Goal: Check status: Check status

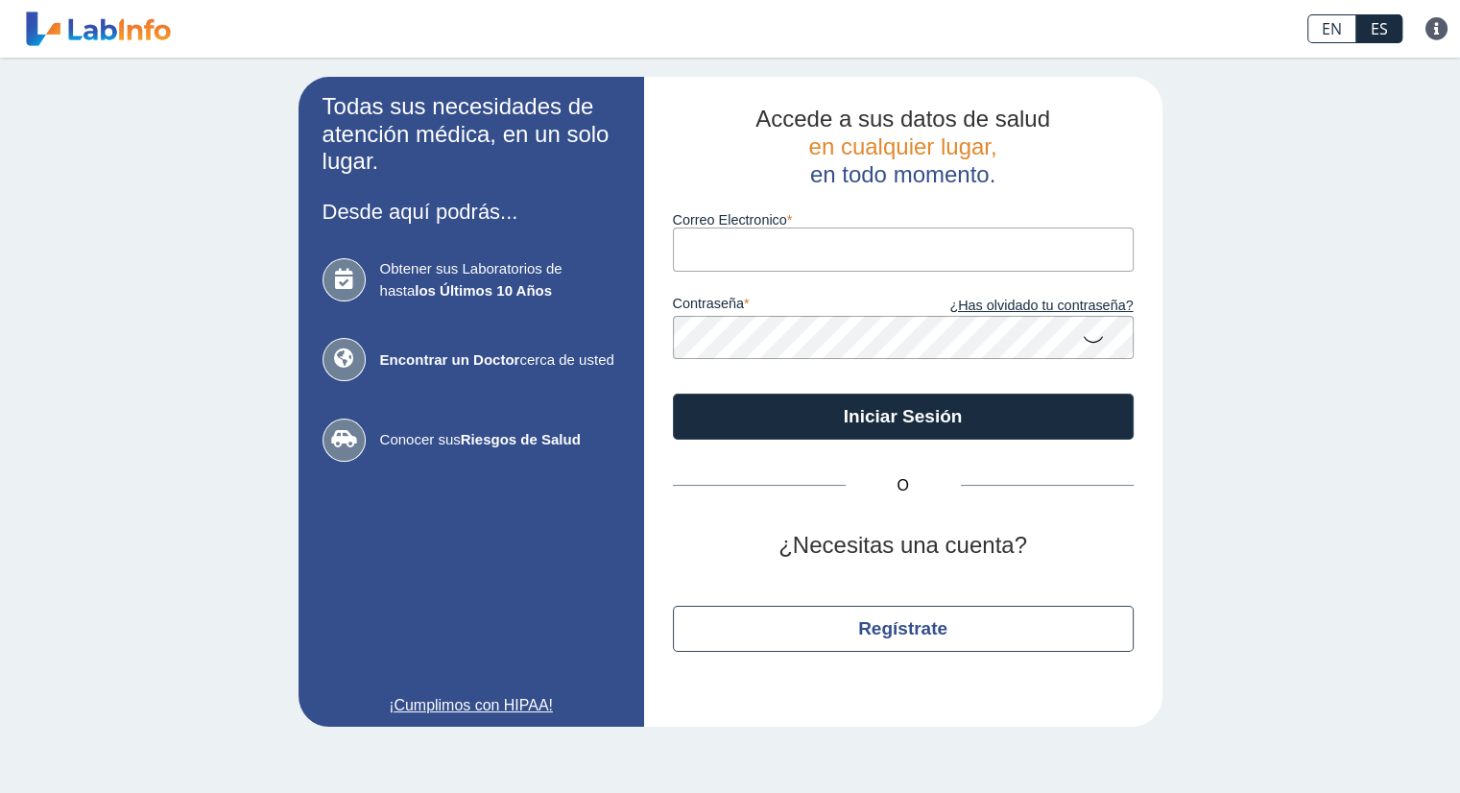
click at [760, 255] on input "Correo Electronico" at bounding box center [903, 249] width 461 height 43
type input "[EMAIL_ADDRESS][DOMAIN_NAME]"
click at [673, 394] on button "Iniciar Sesión" at bounding box center [903, 417] width 461 height 46
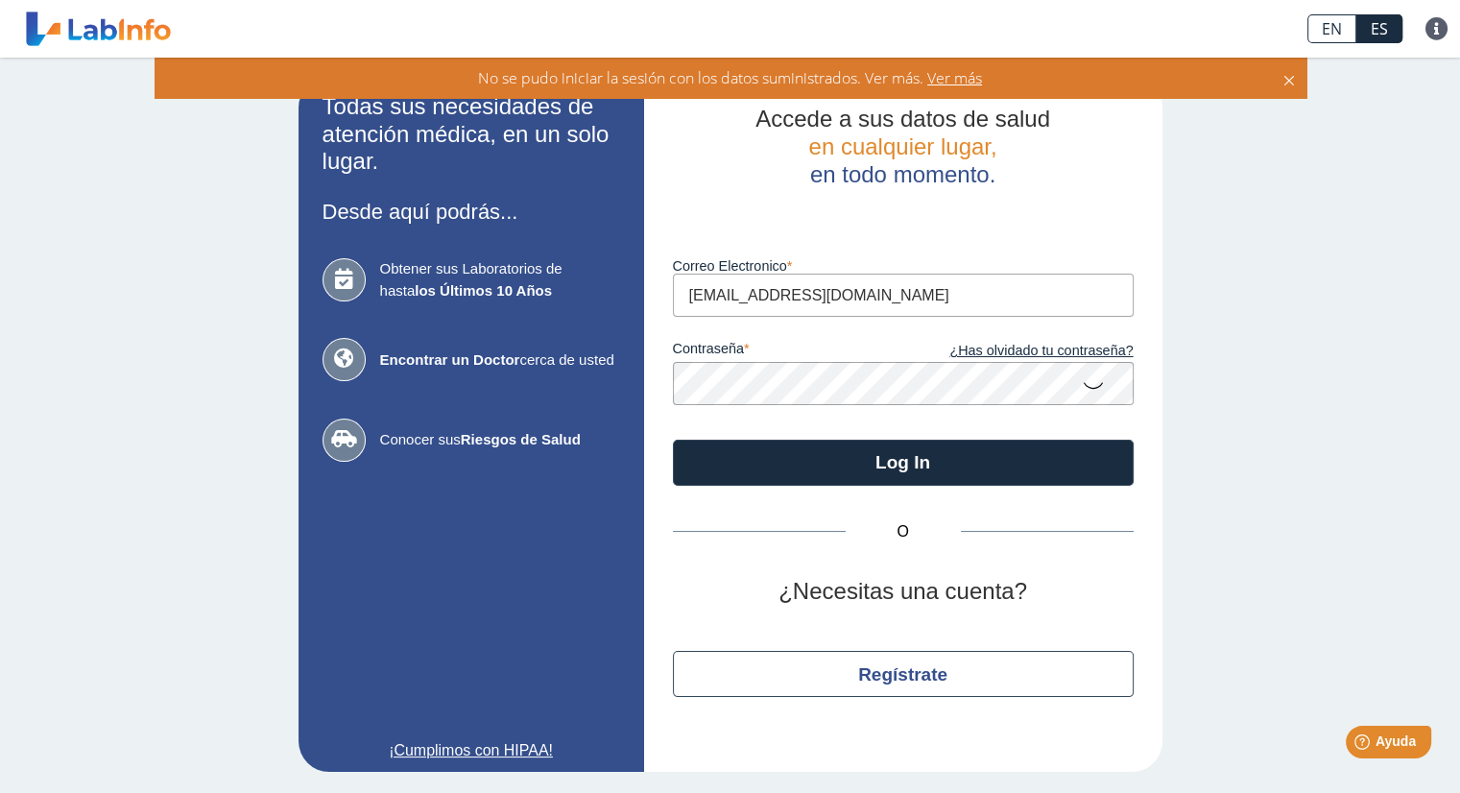
click at [597, 372] on app-login "Todas sus necesidades de atención médica, en un solo lugar. Desde aquí podrás..…" at bounding box center [731, 424] width 864 height 695
click at [673, 440] on button "Log In" at bounding box center [903, 463] width 461 height 46
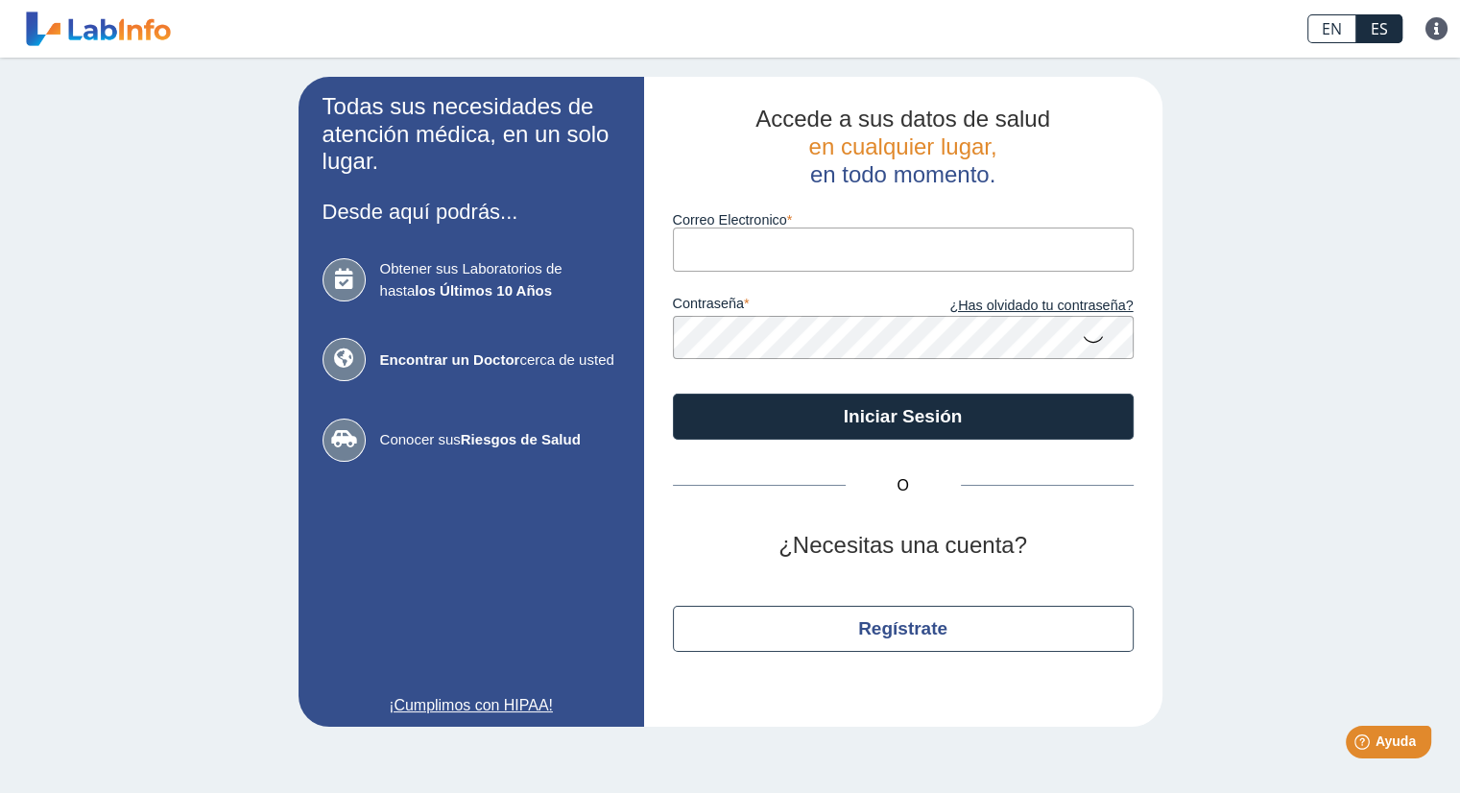
click at [760, 253] on input "Correo Electronico" at bounding box center [903, 249] width 461 height 43
type input "[EMAIL_ADDRESS][DOMAIN_NAME]"
click at [673, 394] on button "Iniciar Sesión" at bounding box center [903, 417] width 461 height 46
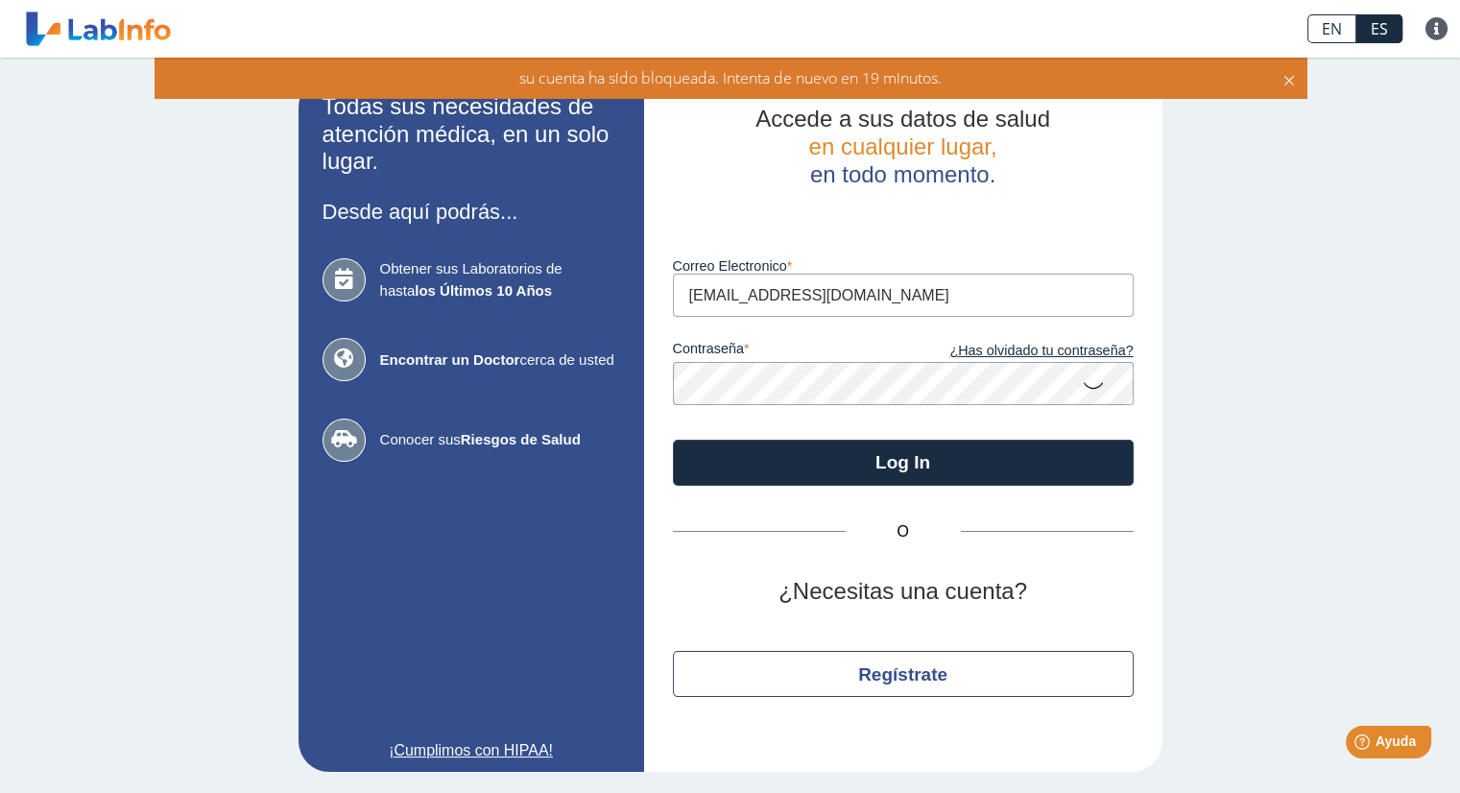
click at [991, 348] on link "¿Has olvidado tu contraseña?" at bounding box center [1018, 351] width 230 height 21
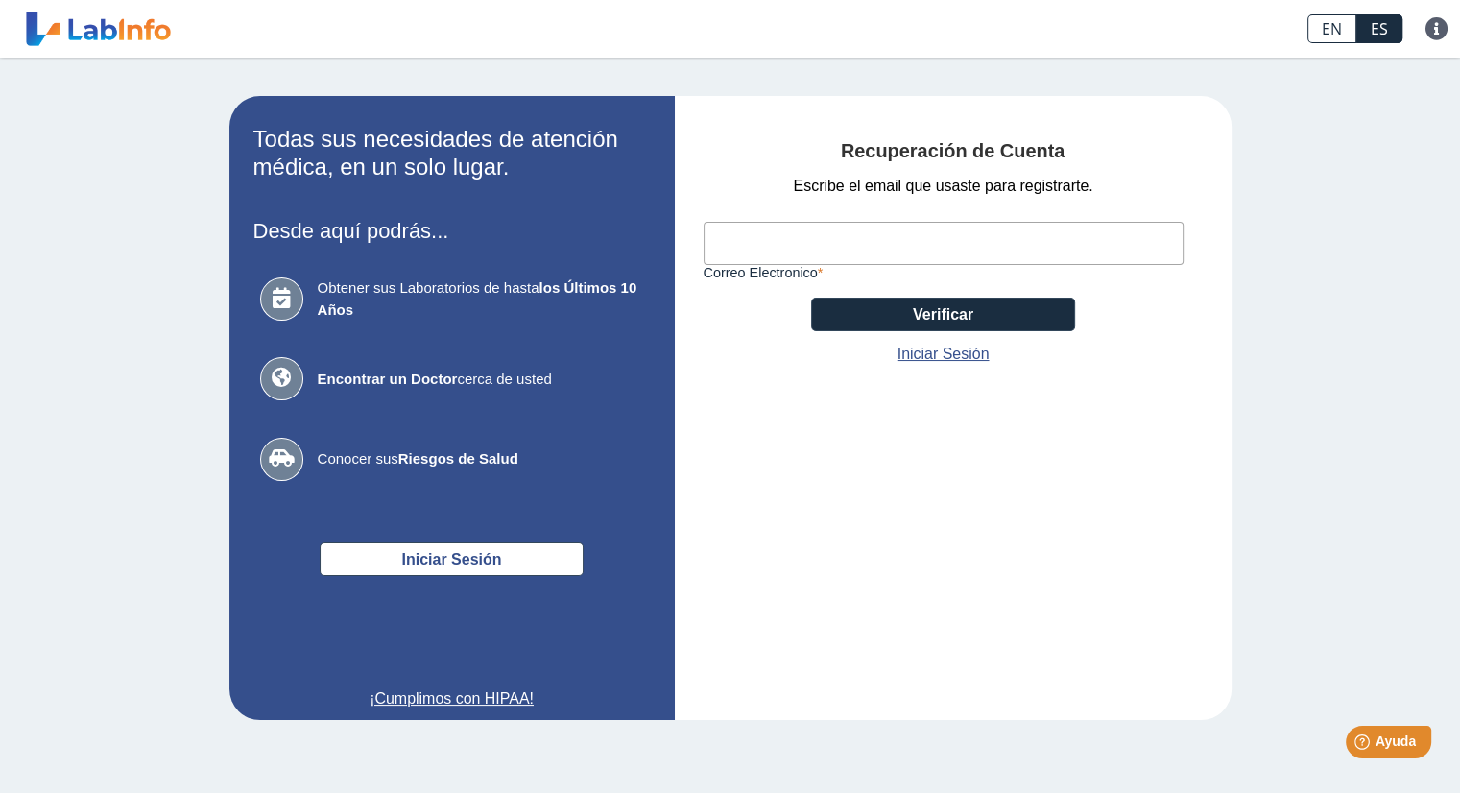
click at [935, 231] on input "Correo Electronico" at bounding box center [944, 243] width 480 height 43
type input "[EMAIL_ADDRESS][DOMAIN_NAME]"
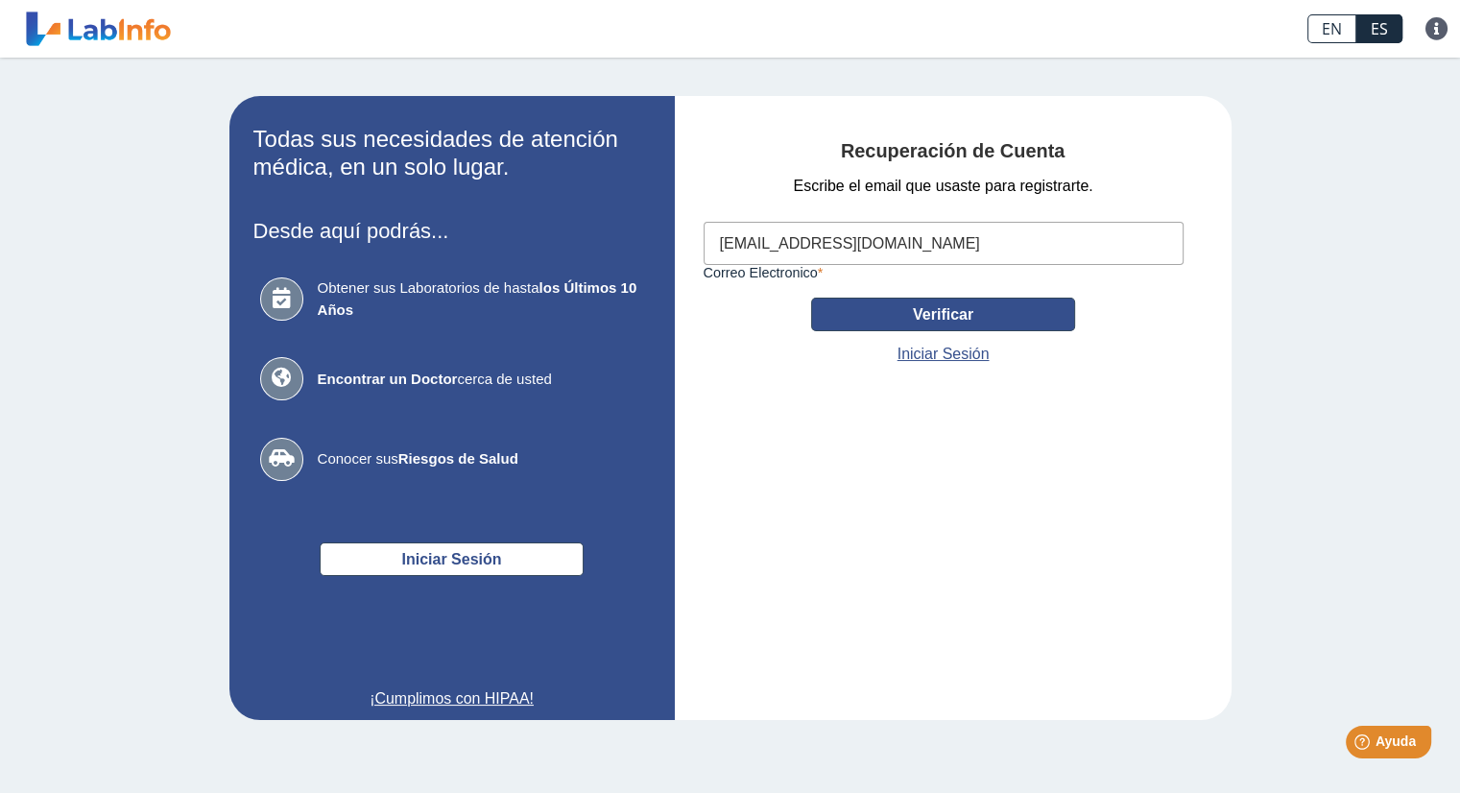
click at [964, 313] on button "Verificar" at bounding box center [943, 315] width 264 height 34
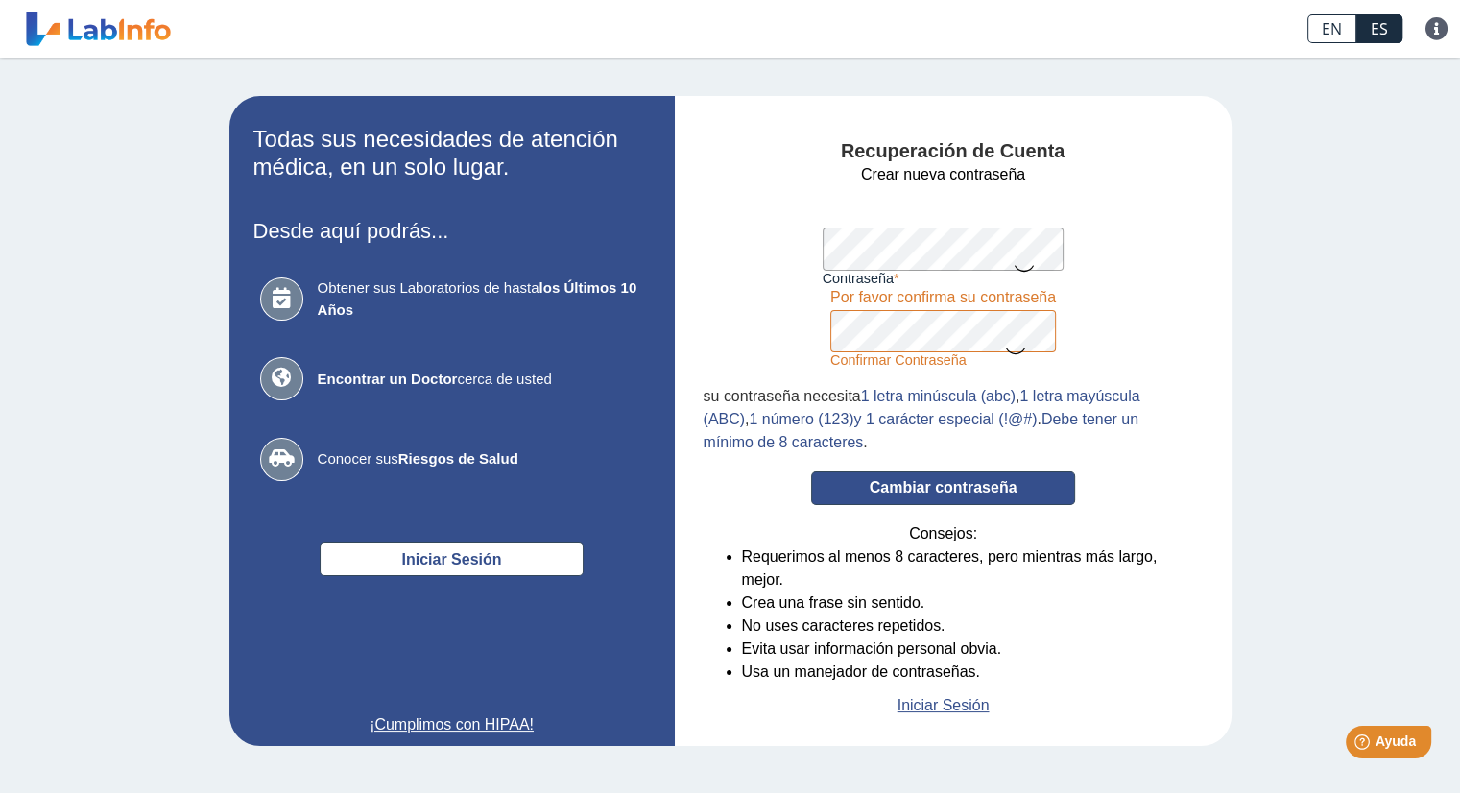
click at [903, 483] on button "Cambiar contraseña" at bounding box center [943, 488] width 264 height 34
click at [1025, 268] on icon at bounding box center [1023, 267] width 23 height 37
click at [1018, 348] on icon at bounding box center [1015, 349] width 23 height 37
click at [925, 480] on button "Cambiar contraseña" at bounding box center [943, 488] width 264 height 34
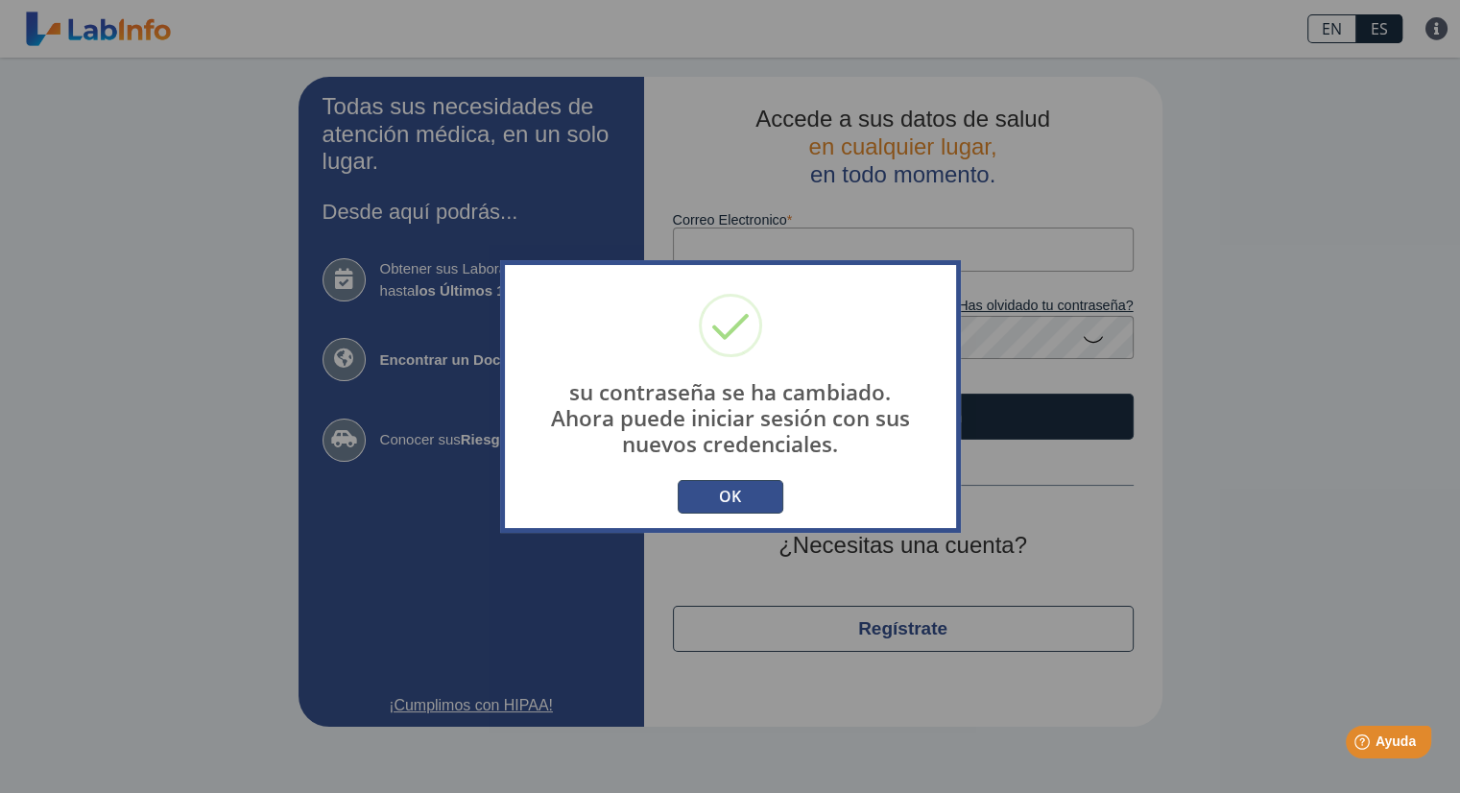
click at [756, 492] on button "OK" at bounding box center [731, 497] width 106 height 34
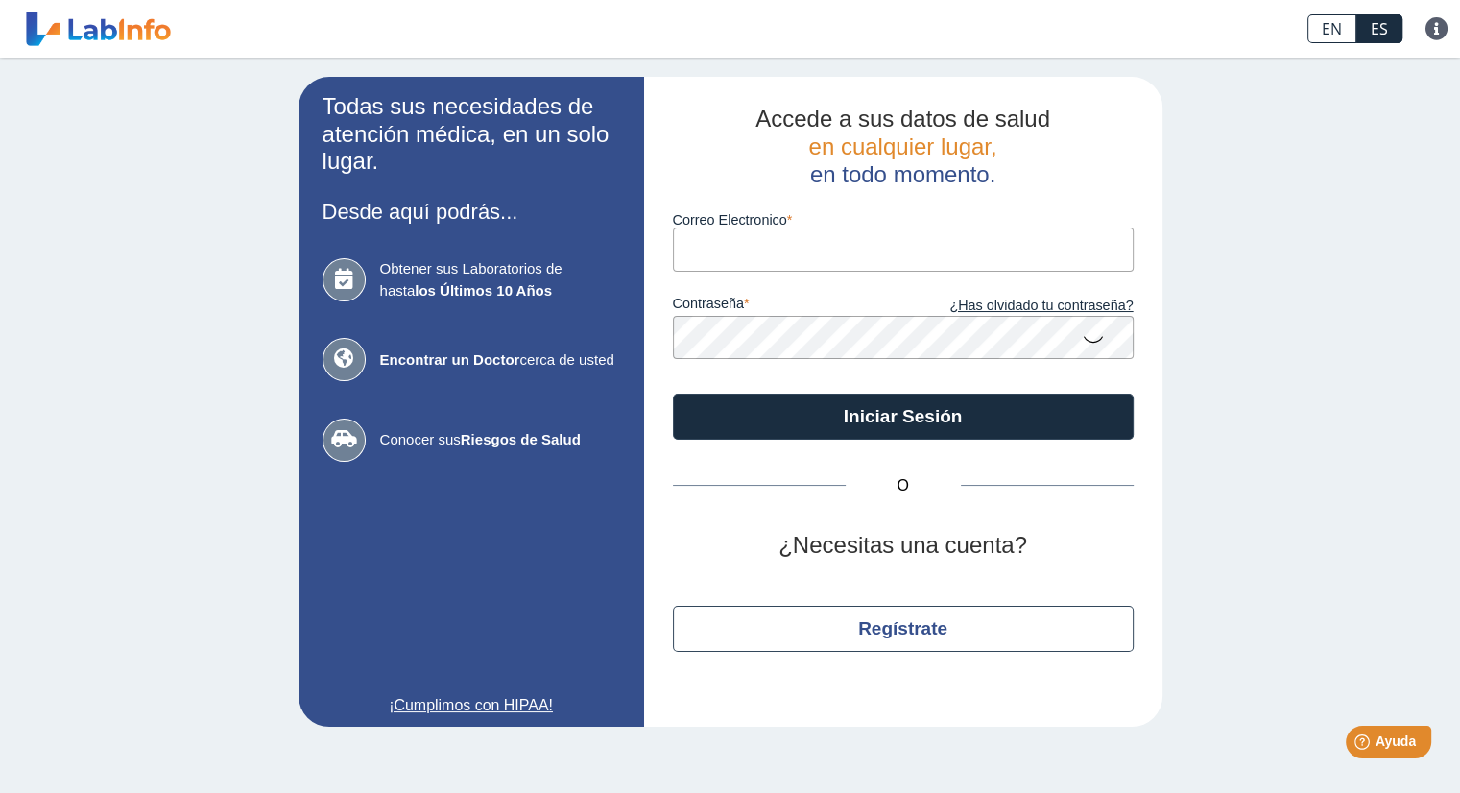
click at [891, 243] on input "Correo Electronico" at bounding box center [903, 249] width 461 height 43
type input "[EMAIL_ADDRESS][DOMAIN_NAME]"
click at [673, 394] on button "Iniciar Sesión" at bounding box center [903, 417] width 461 height 46
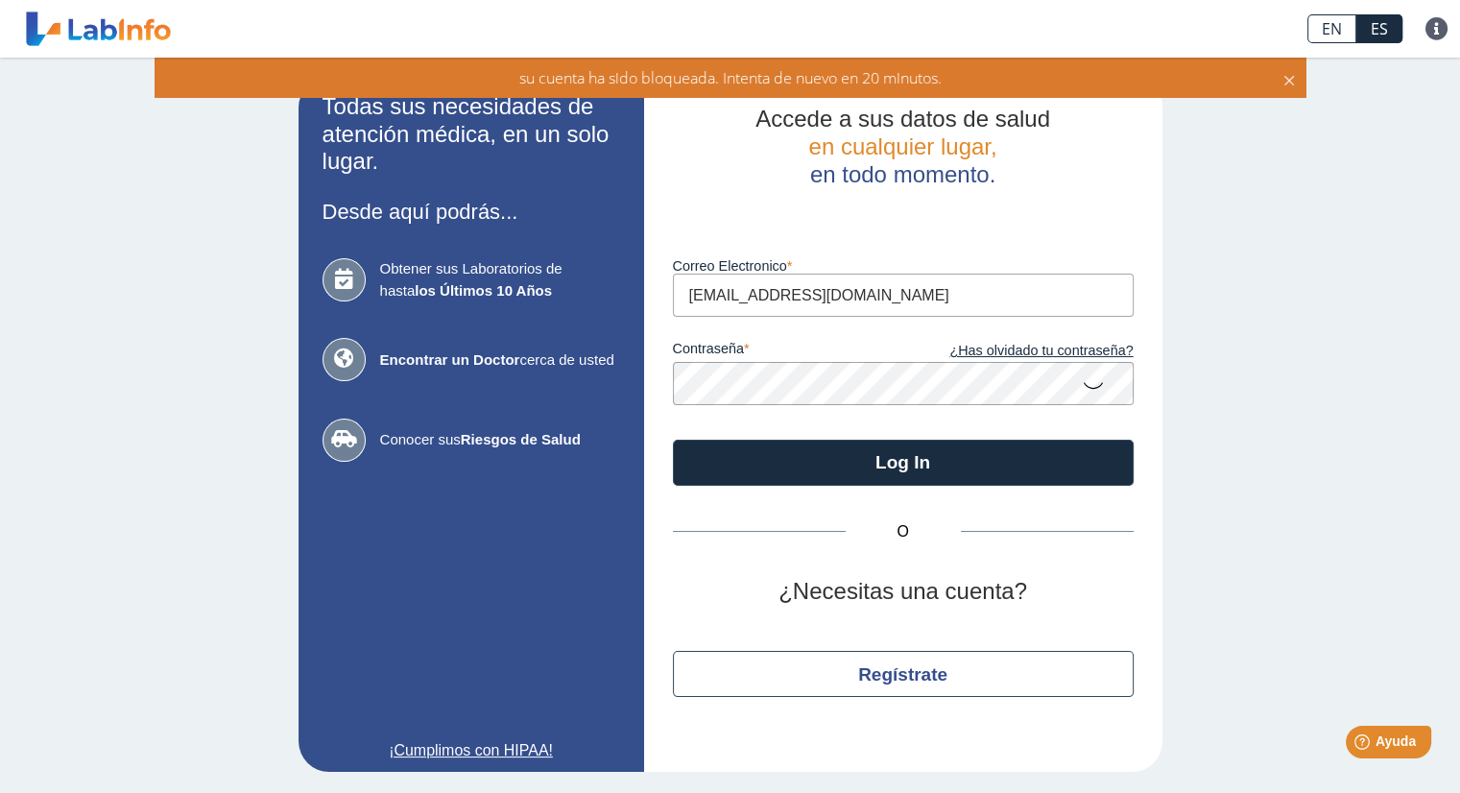
click at [561, 362] on app-login "Todas sus necesidades de atención médica, en un solo lugar. Desde aquí podrás..…" at bounding box center [731, 424] width 864 height 695
click at [673, 440] on button "Log In" at bounding box center [903, 463] width 461 height 46
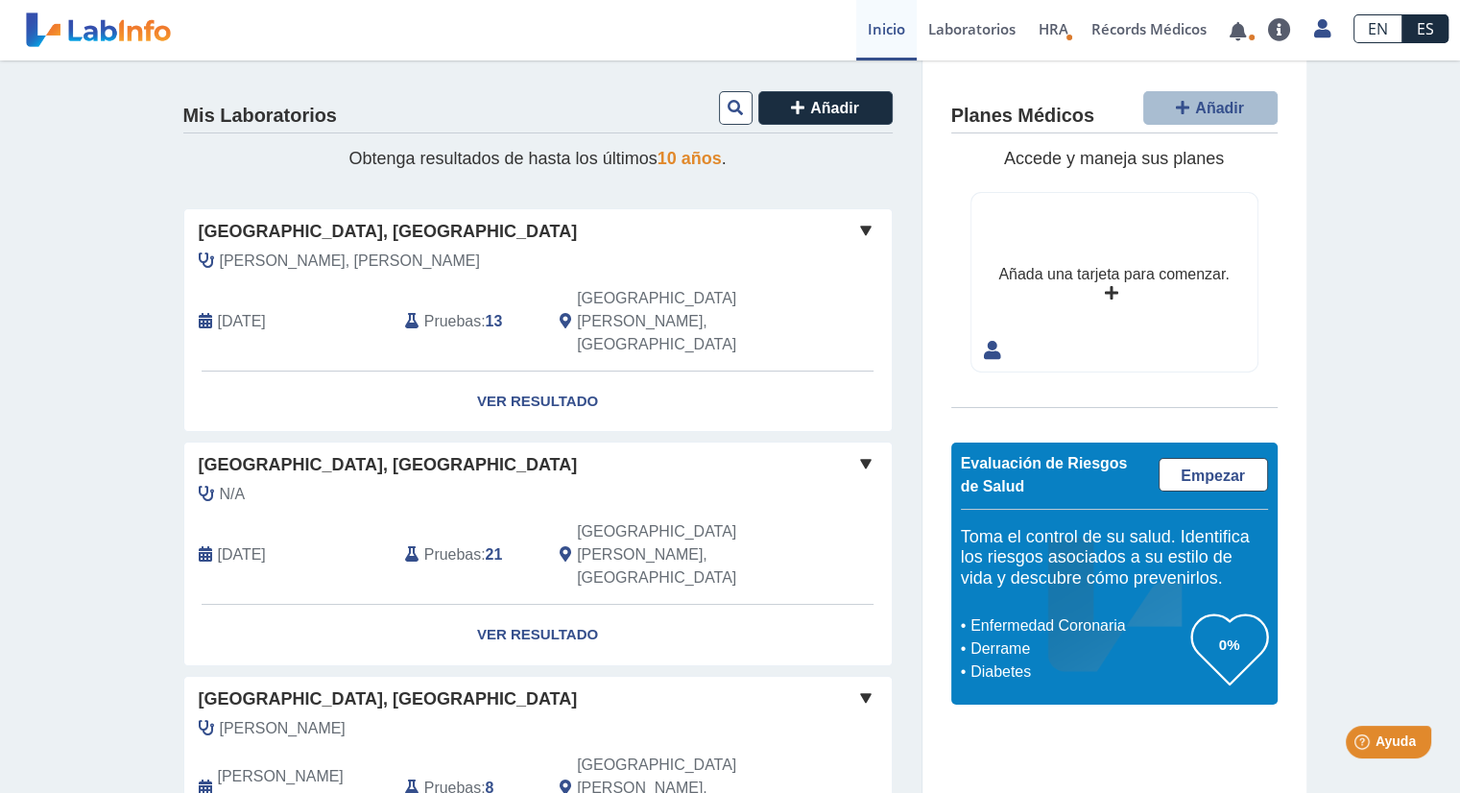
click at [534, 372] on link "Ver Resultado" at bounding box center [538, 402] width 708 height 60
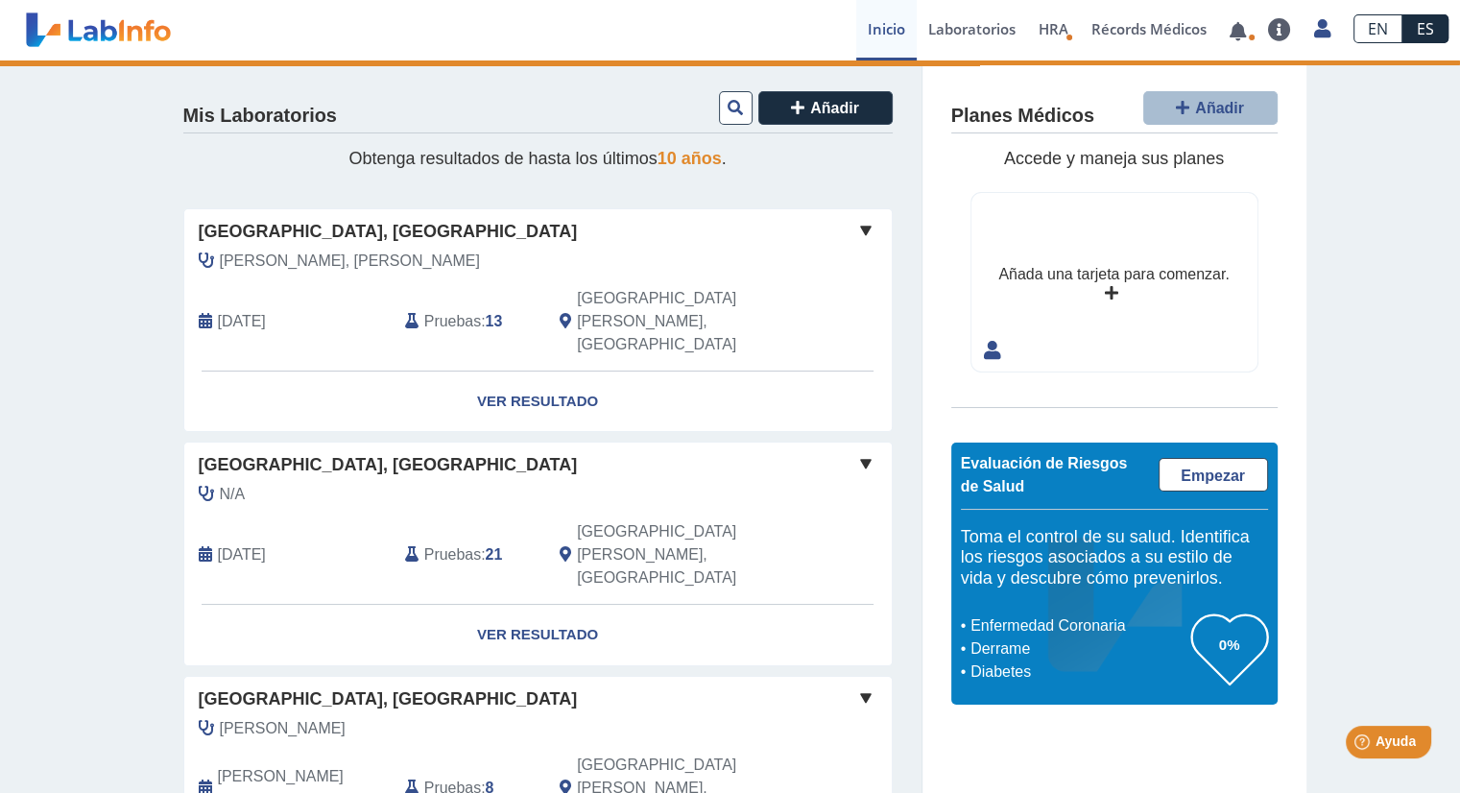
click at [860, 227] on span at bounding box center [865, 230] width 23 height 23
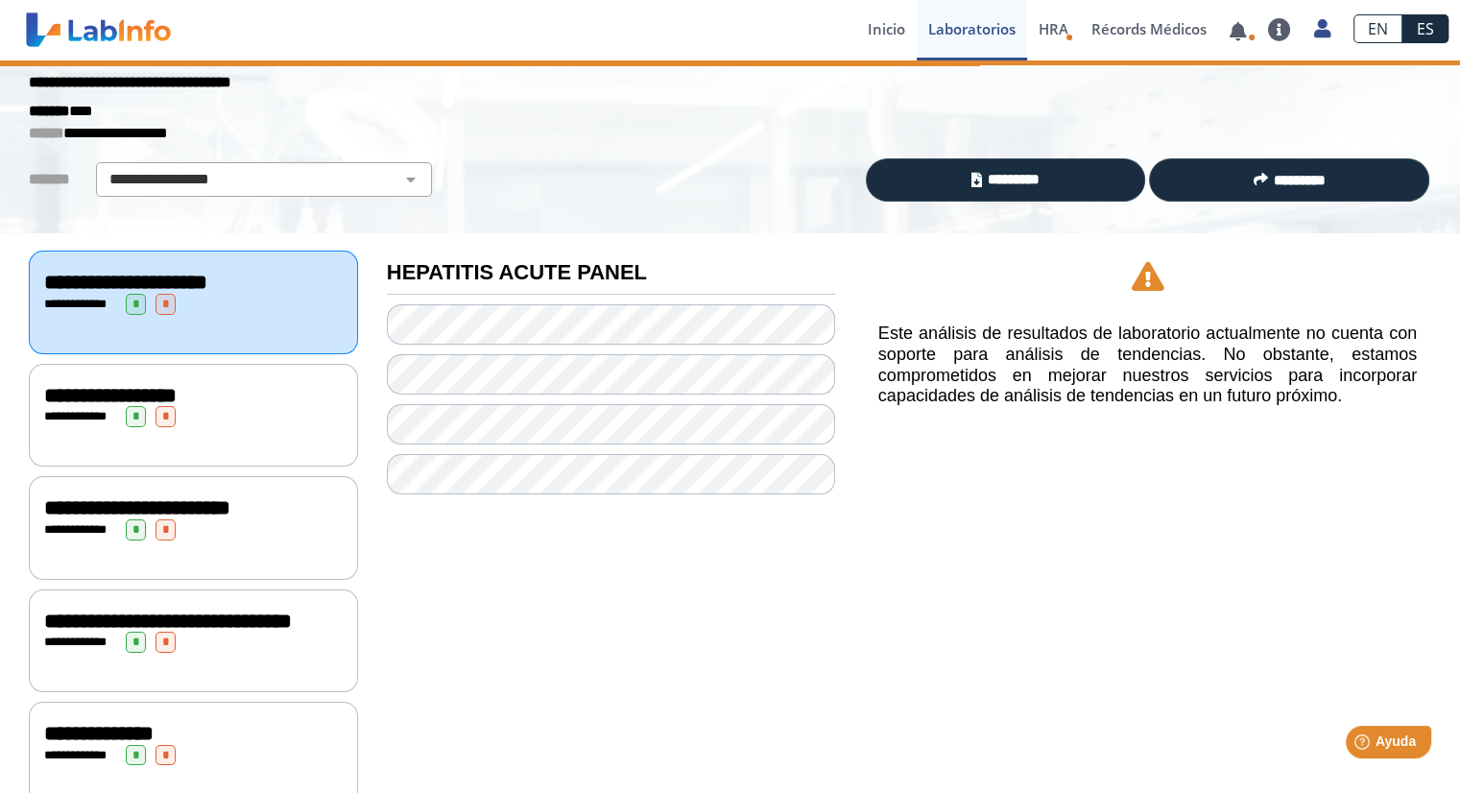
scroll to position [33, 0]
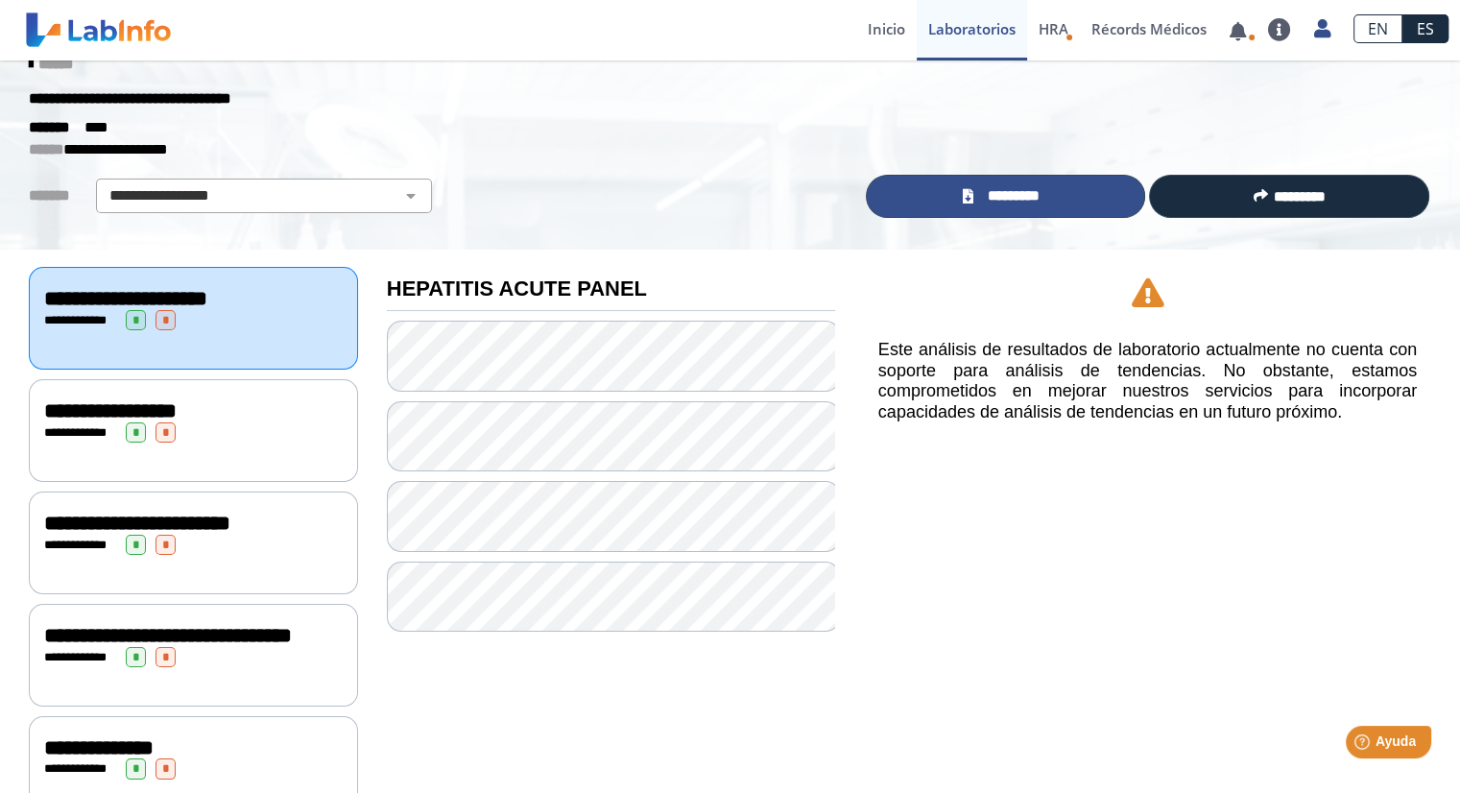
click at [960, 180] on link "*********" at bounding box center [1006, 196] width 280 height 43
